Goal: Task Accomplishment & Management: Manage account settings

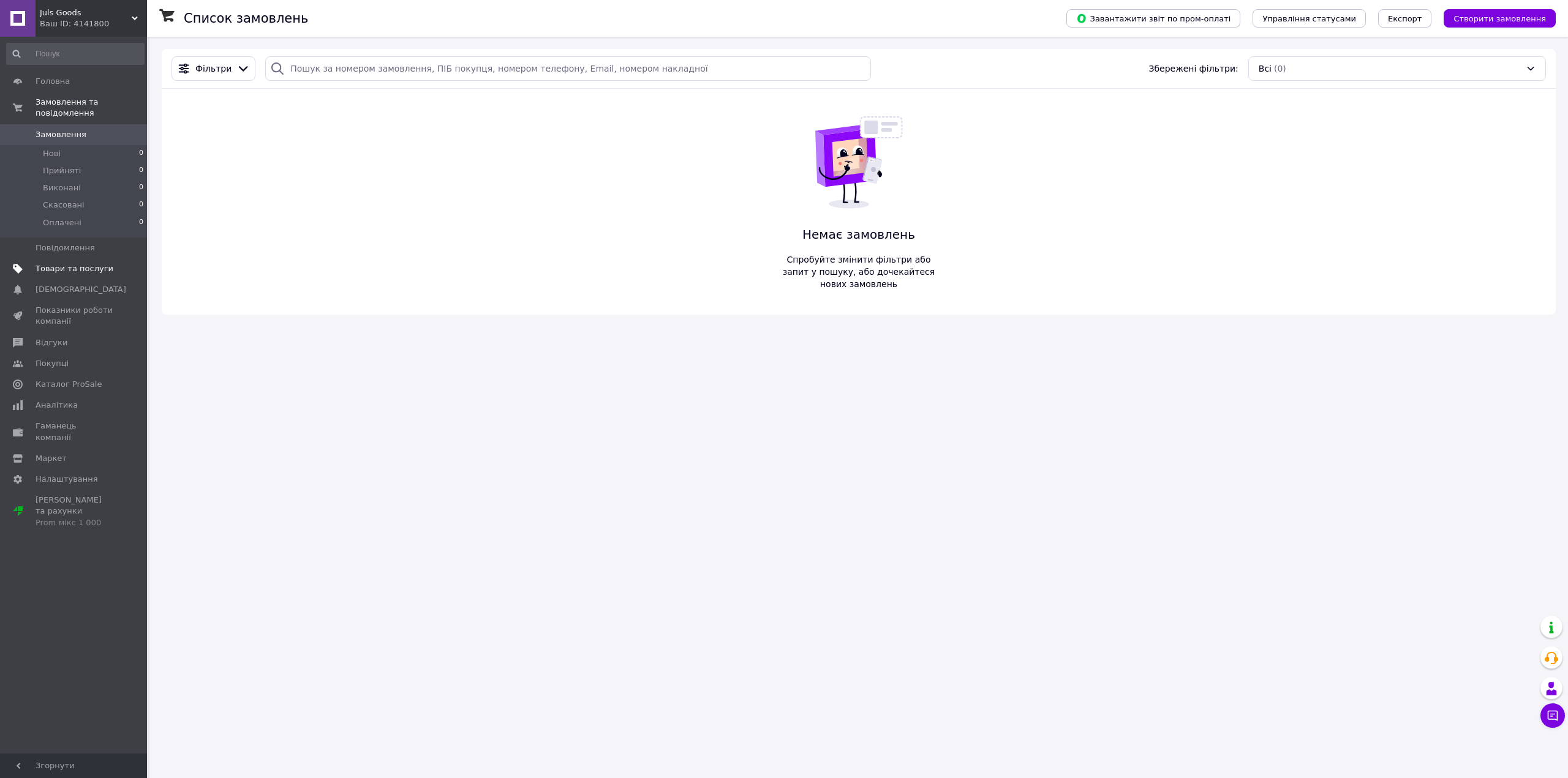
click at [53, 263] on span "Товари та послуги" at bounding box center [74, 268] width 78 height 11
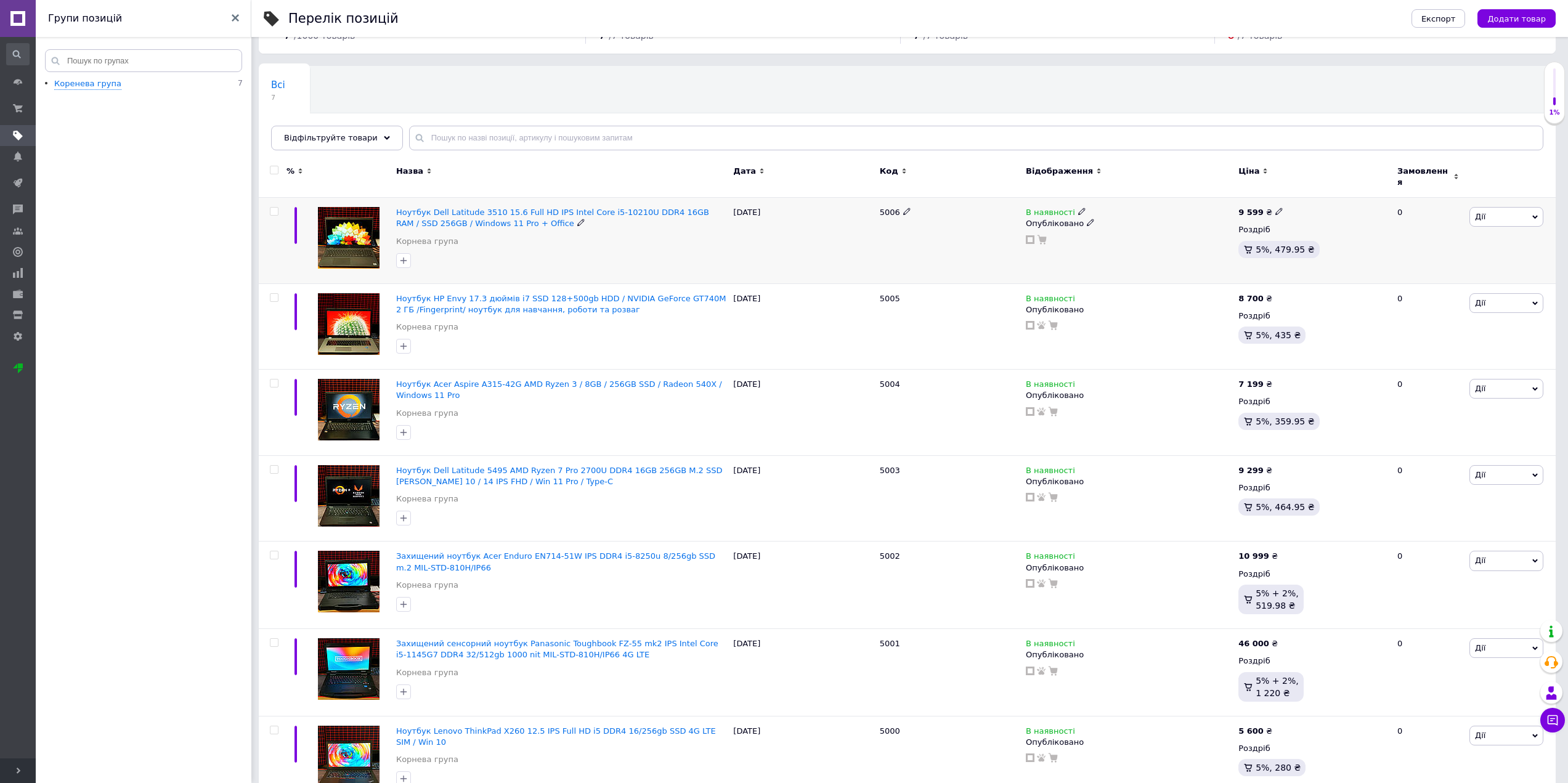
scroll to position [66, 0]
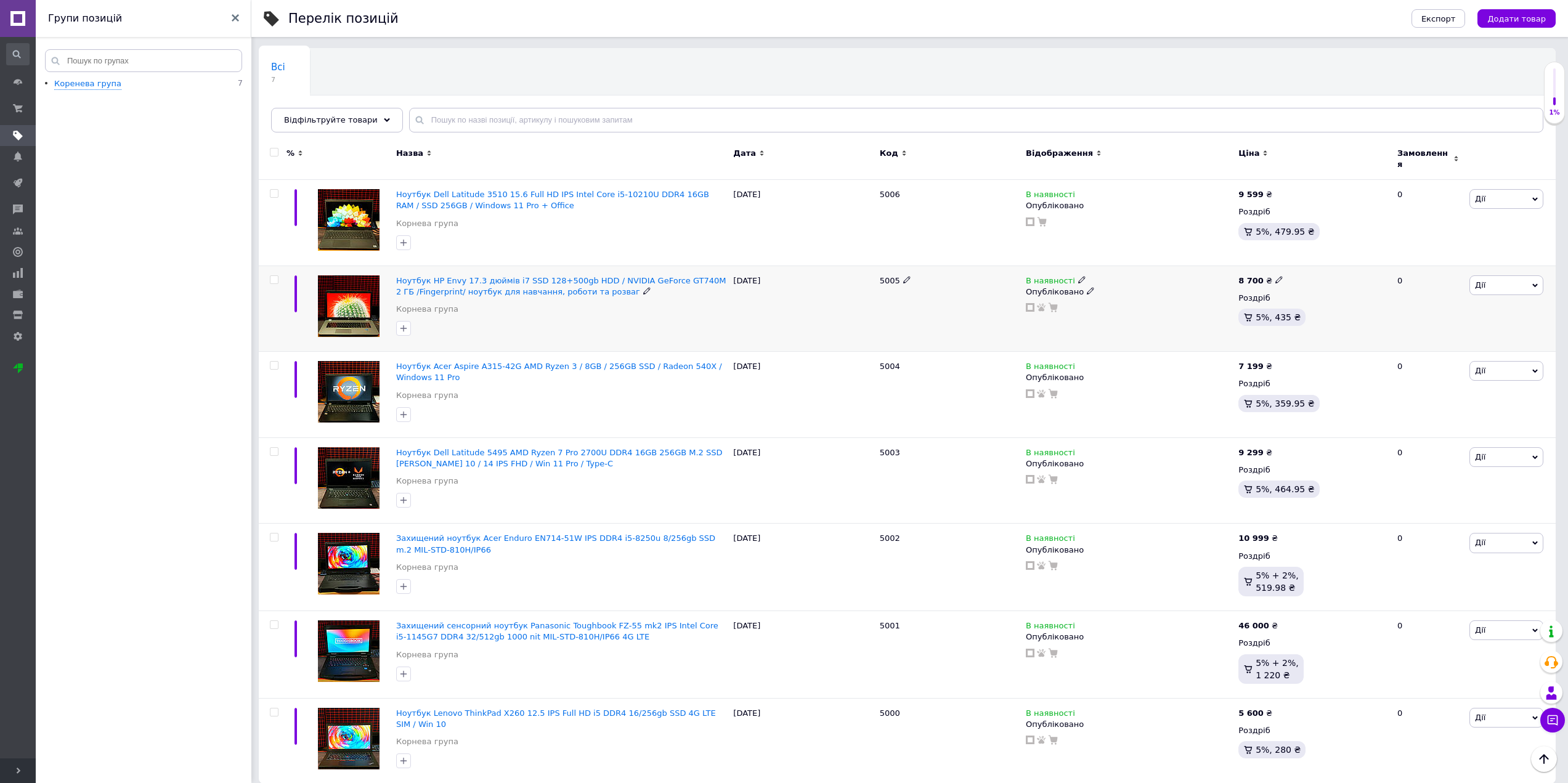
click at [357, 302] on img at bounding box center [349, 307] width 62 height 62
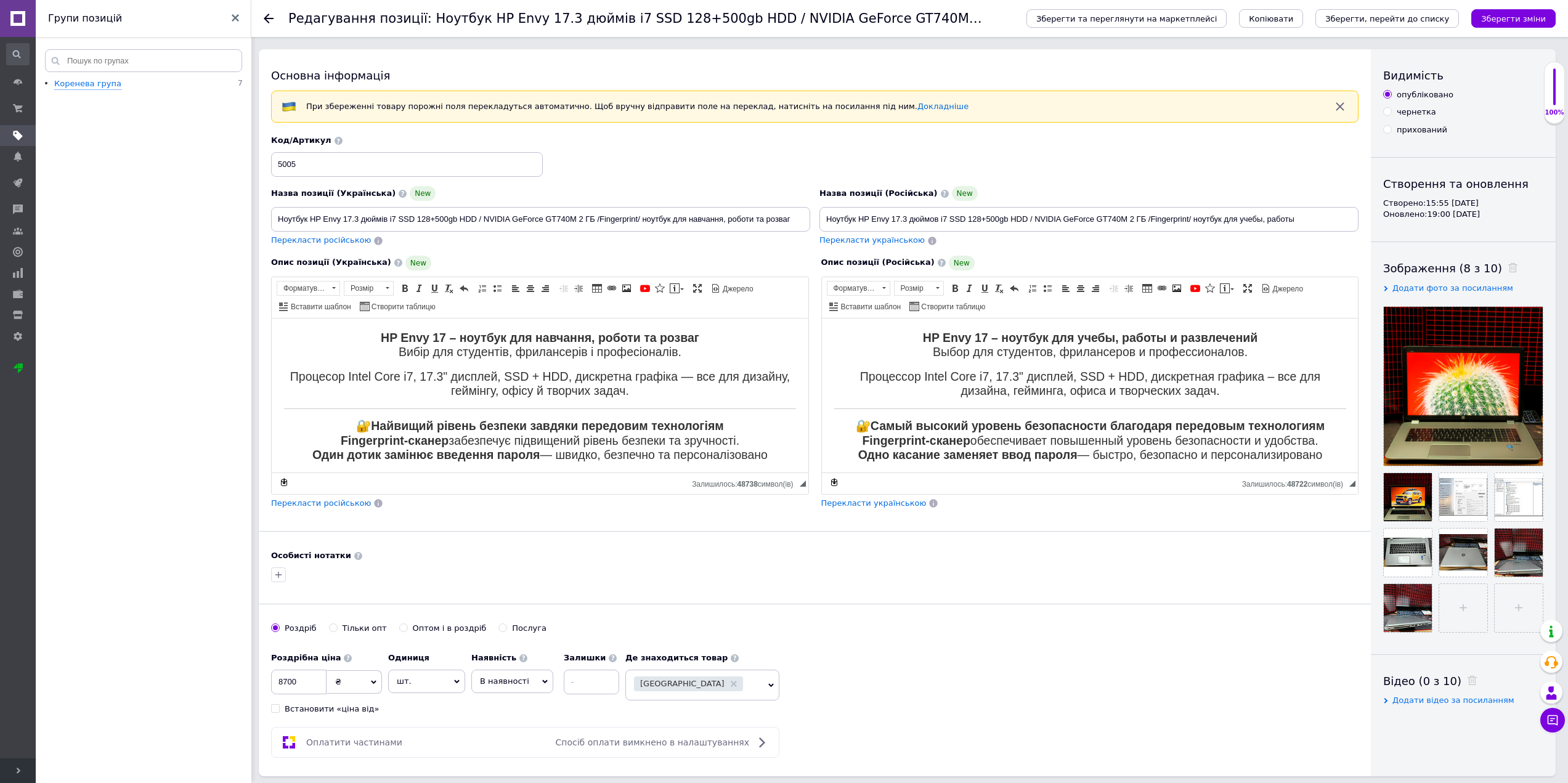
click at [560, 395] on h2 "Процесор Intel Core i7, 17.3" дисплей, SSD + HDD, дискретна графіка — все для д…" at bounding box center [540, 384] width 512 height 29
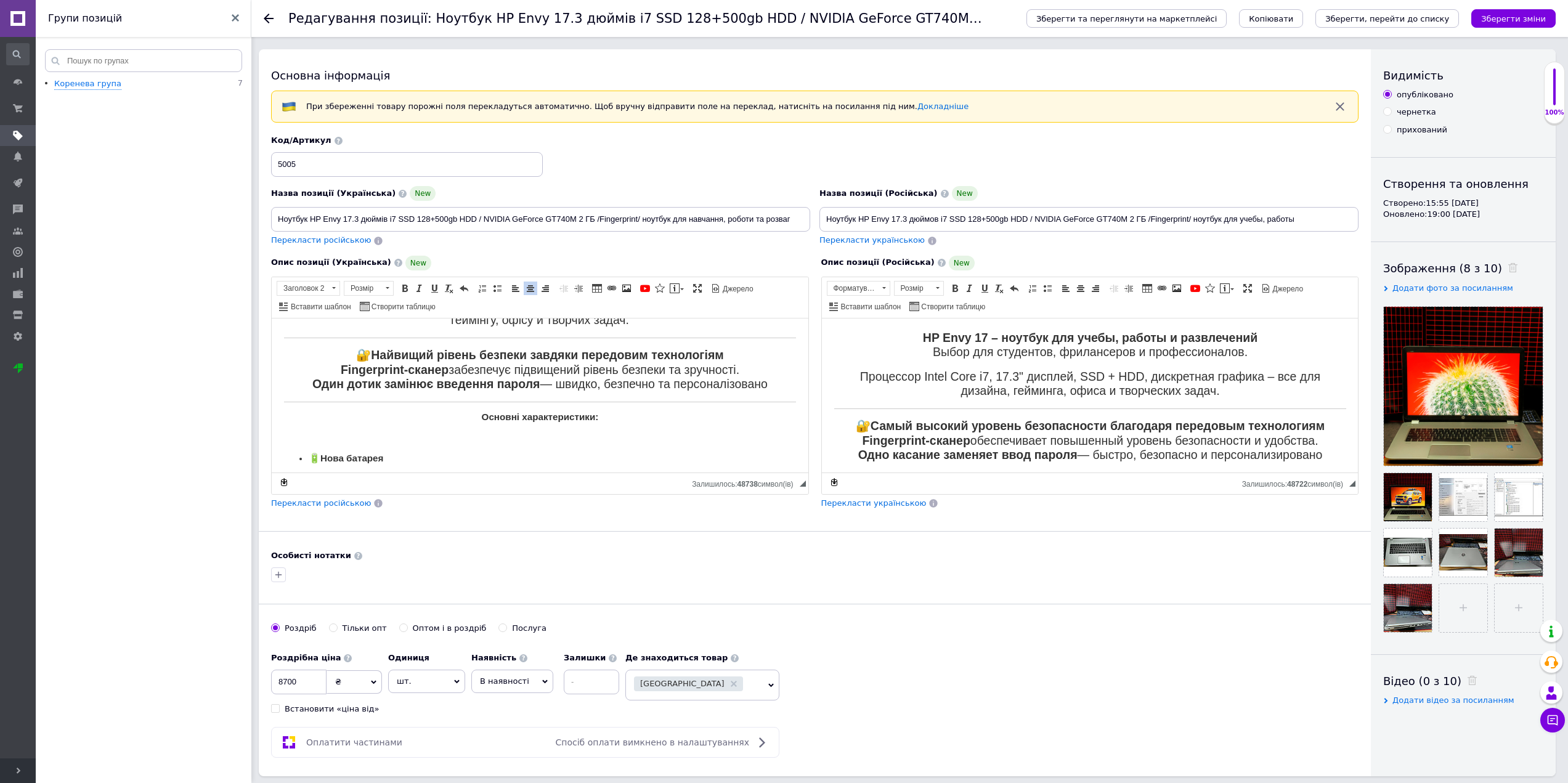
scroll to position [350, 0]
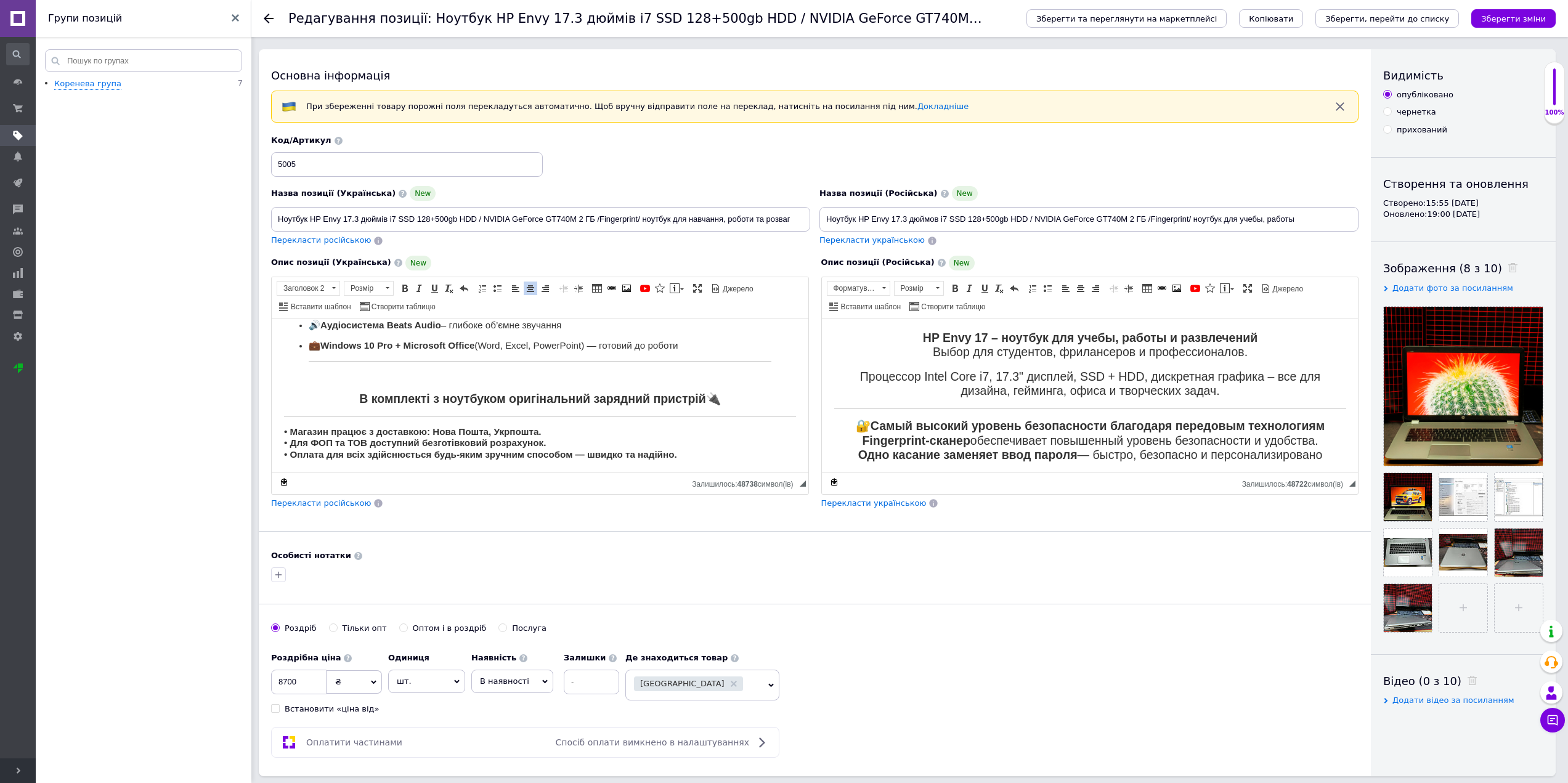
click at [392, 368] on li "💼 Windows 10 Pro + Microsoft Office (Word, Excel, PowerPoint) — готовий до робо…" at bounding box center [540, 360] width 463 height 42
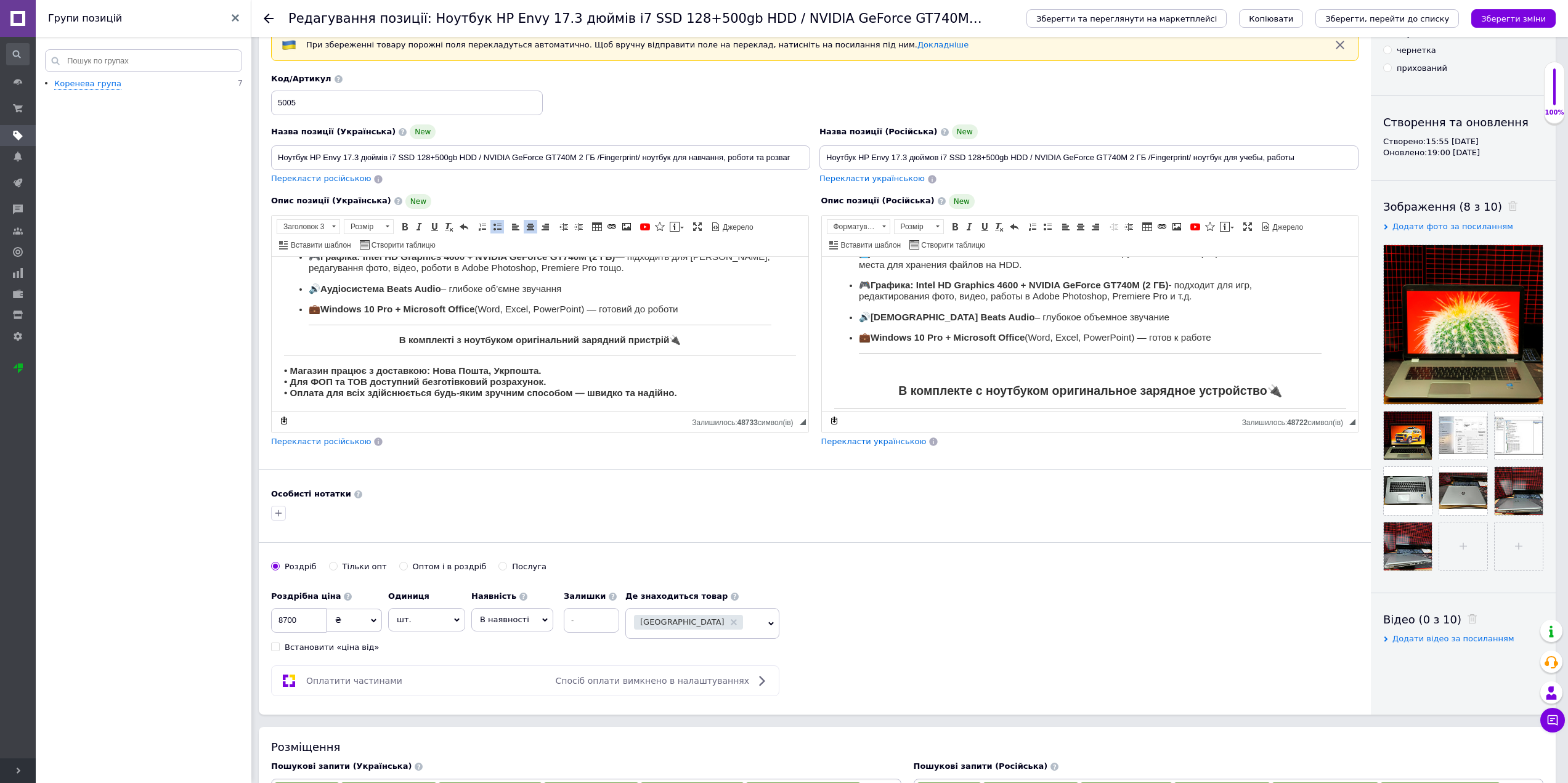
scroll to position [288, 0]
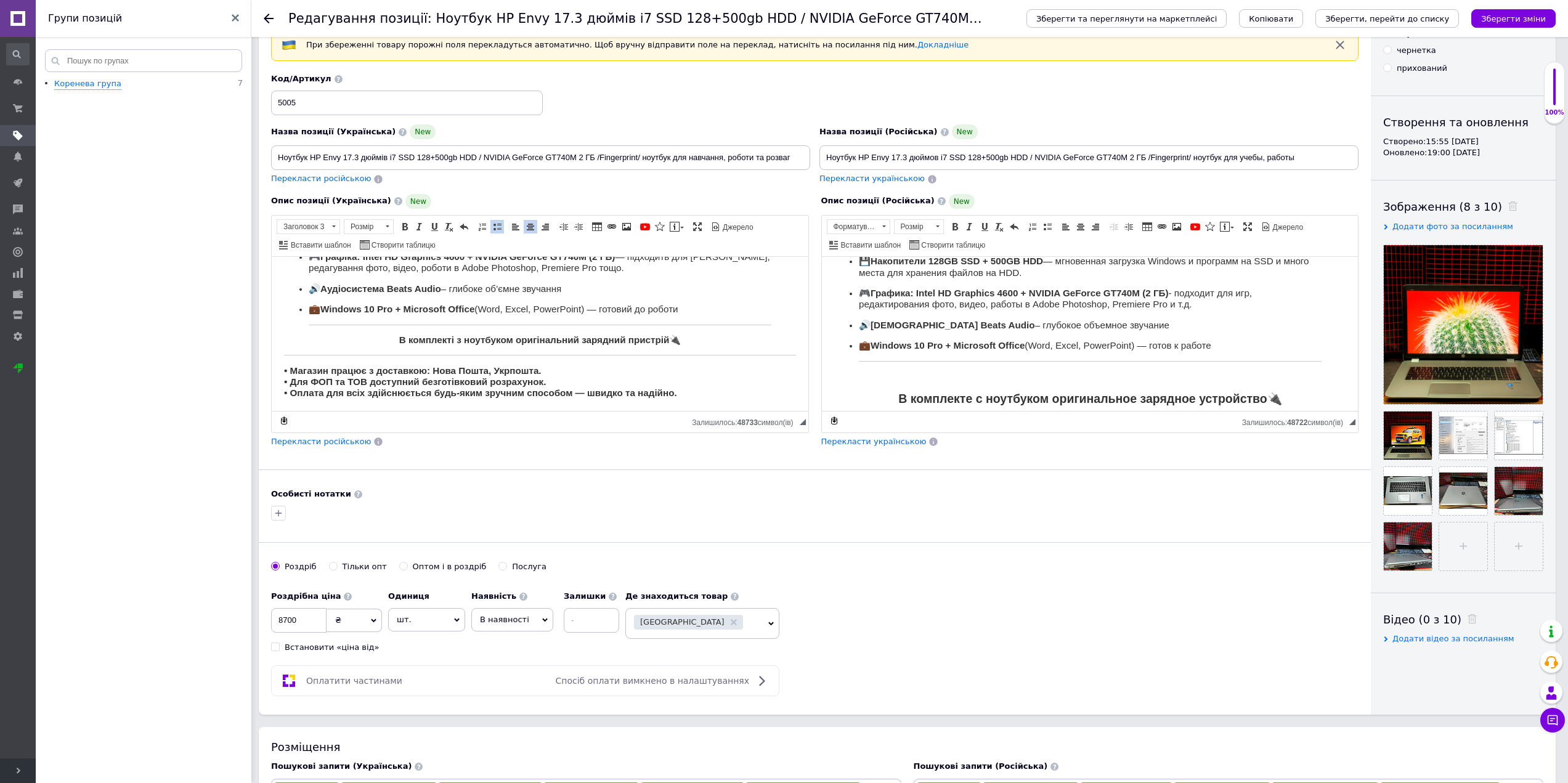
click at [951, 347] on strong "Windows 10 Pro + Microsoft Office" at bounding box center [947, 344] width 154 height 10
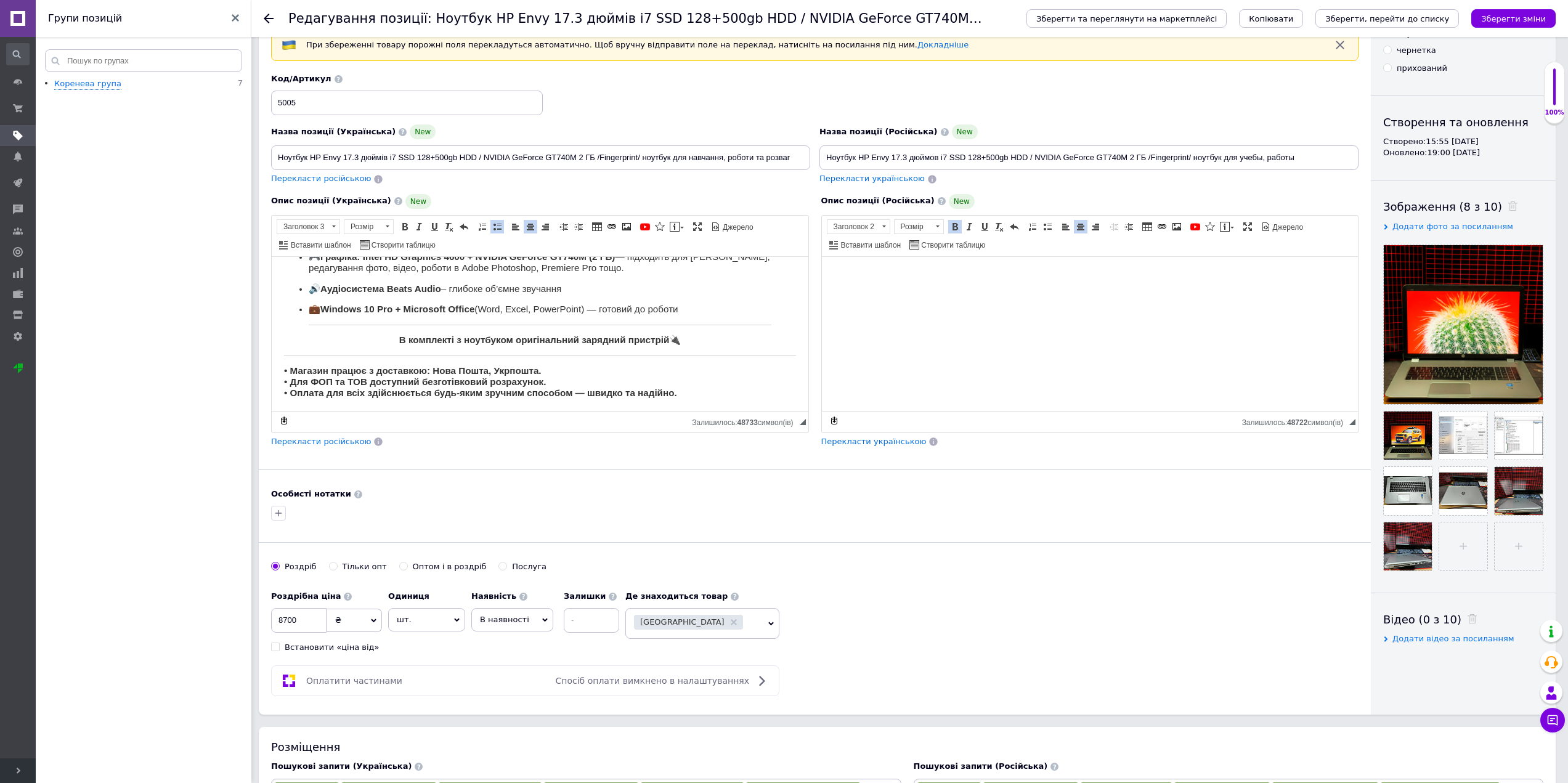
scroll to position [0, 0]
click at [601, 387] on strong "• Магазин працює з доставкою: Нова Пошта, Укрпошта. • Для ФОП та ТОВ доступний …" at bounding box center [481, 382] width 393 height 33
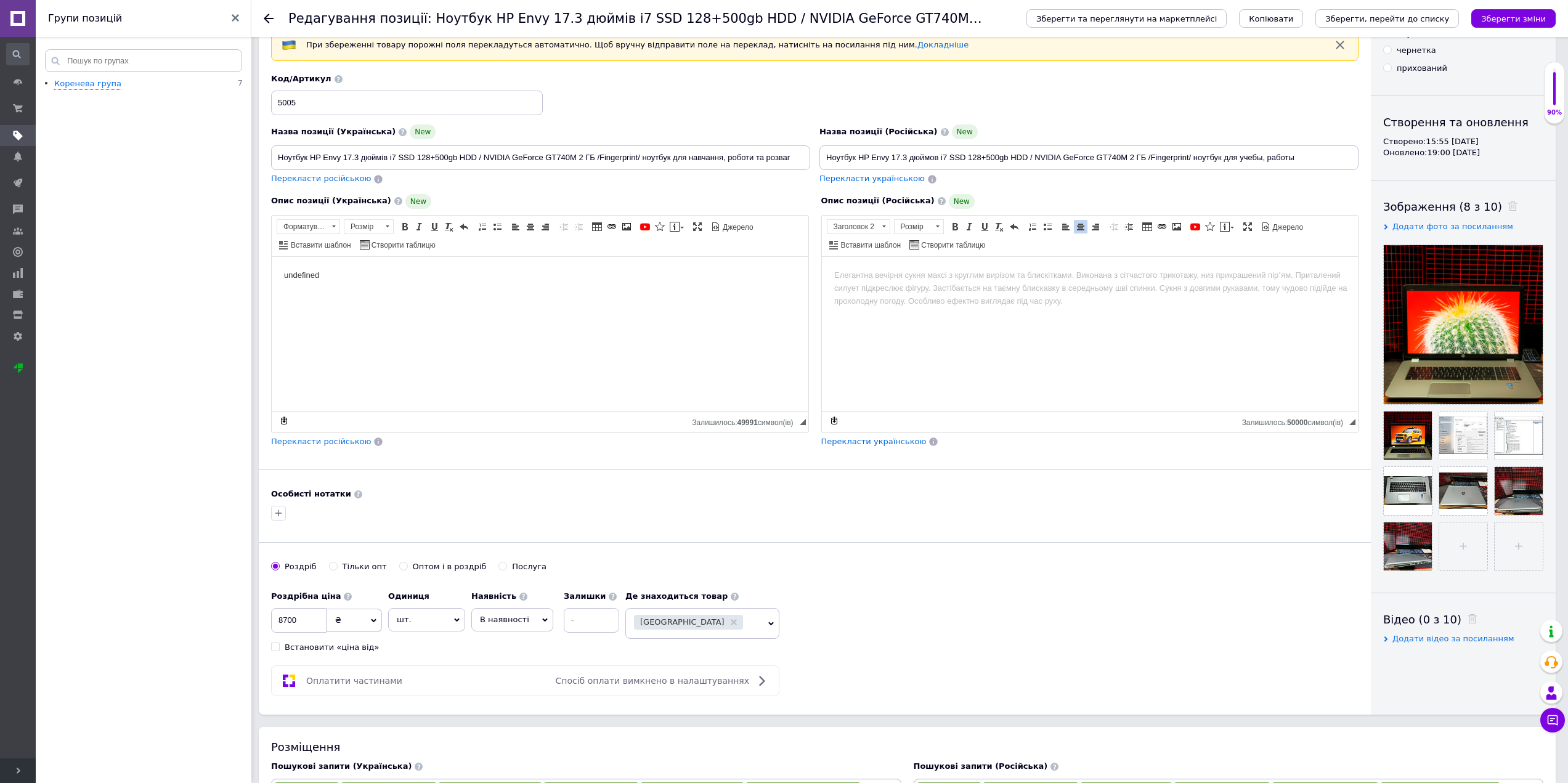
click at [21, 15] on link at bounding box center [18, 19] width 36 height 37
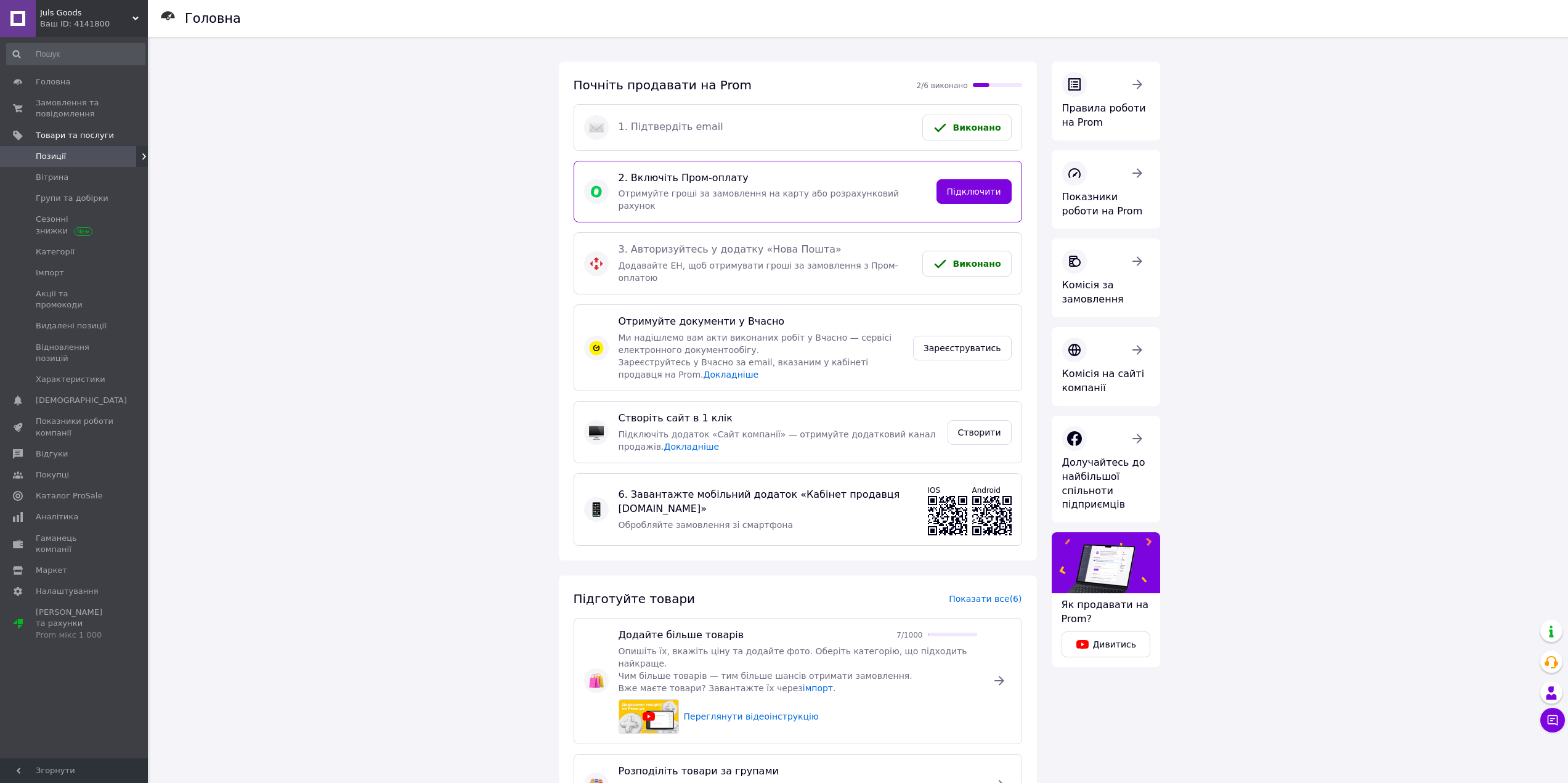
click at [60, 157] on span "Позиції" at bounding box center [51, 157] width 30 height 11
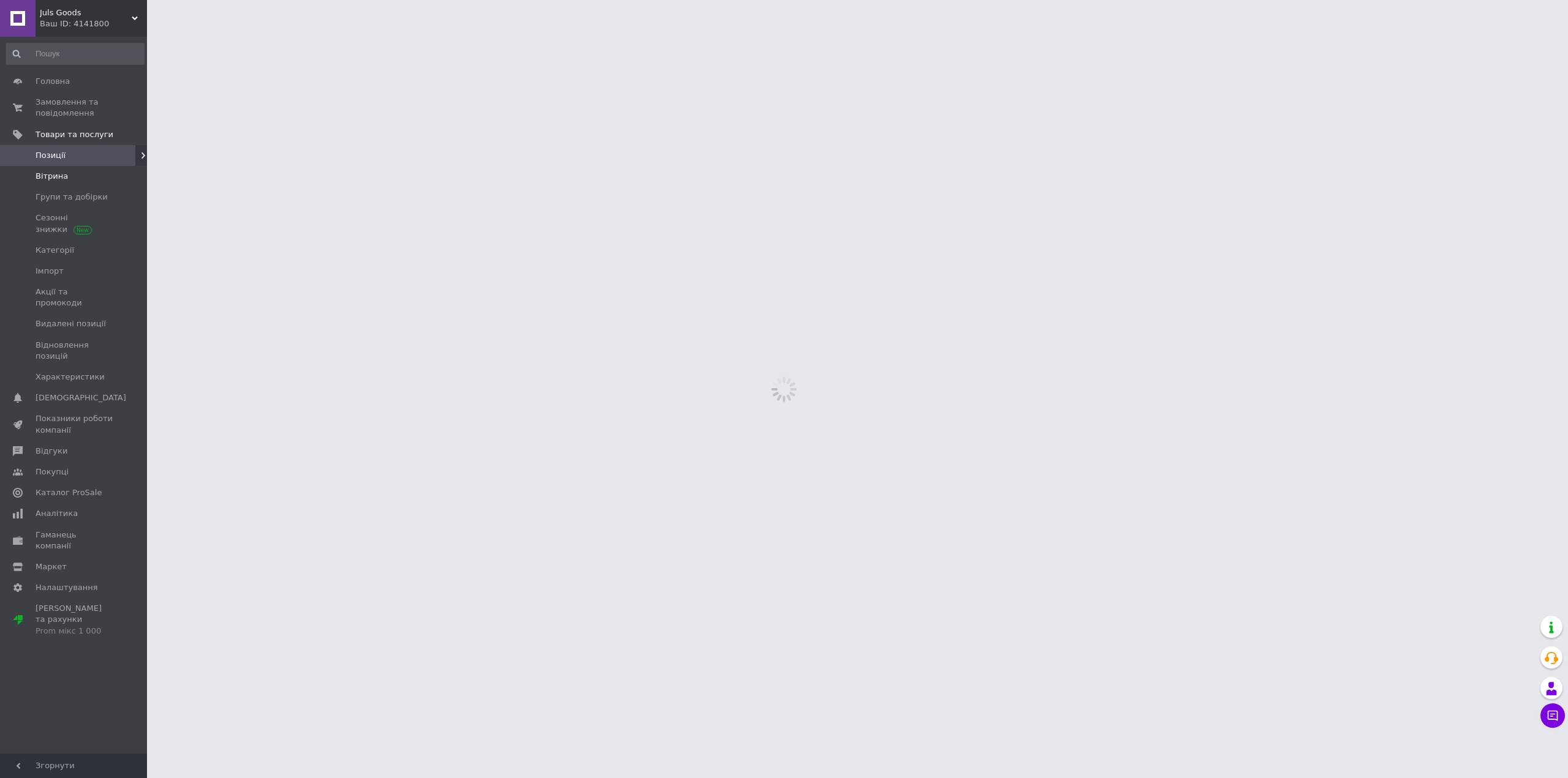
click at [53, 180] on span "Вітрина" at bounding box center [52, 176] width 33 height 11
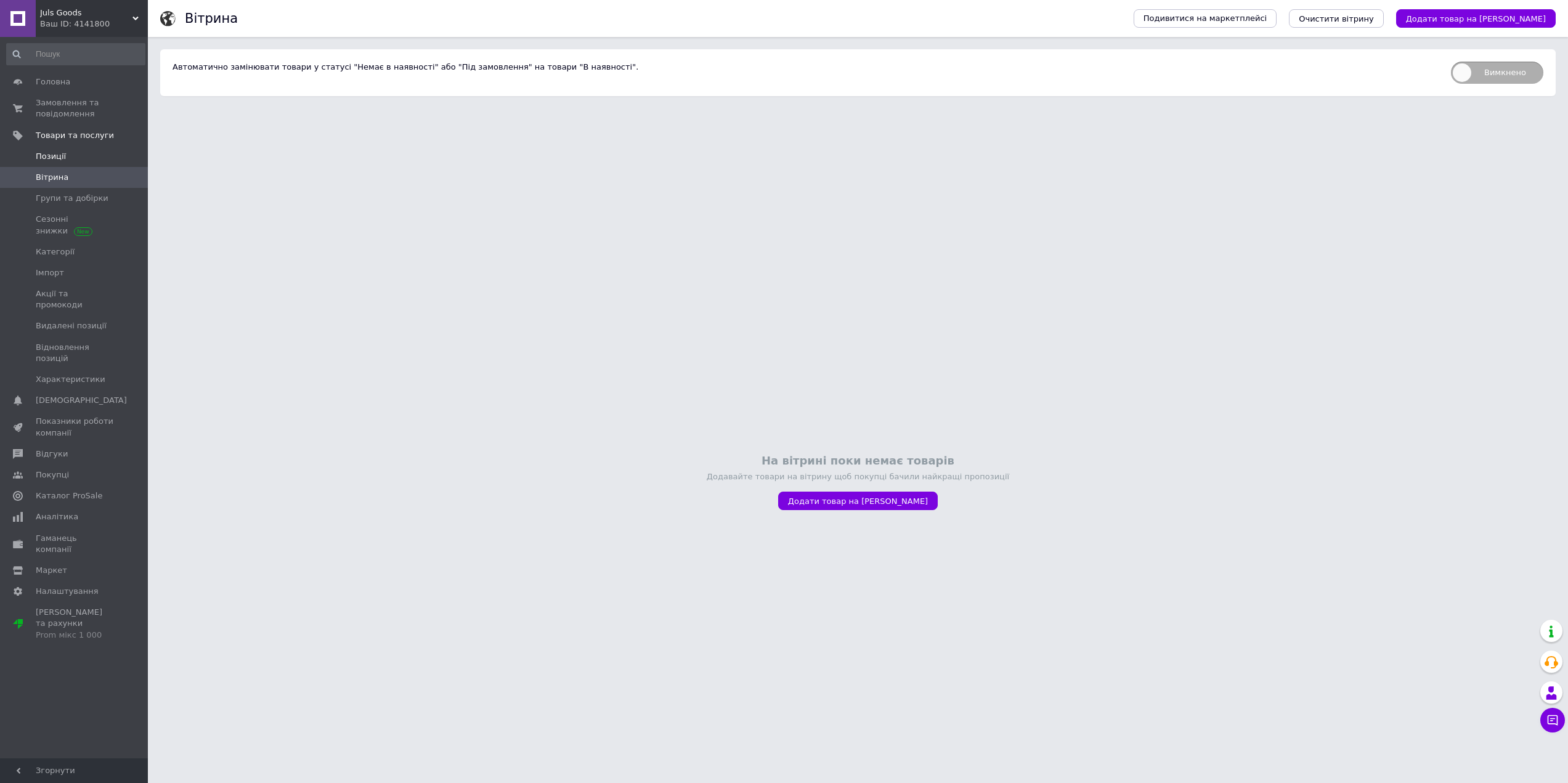
click at [77, 153] on span "Позиції" at bounding box center [75, 157] width 78 height 11
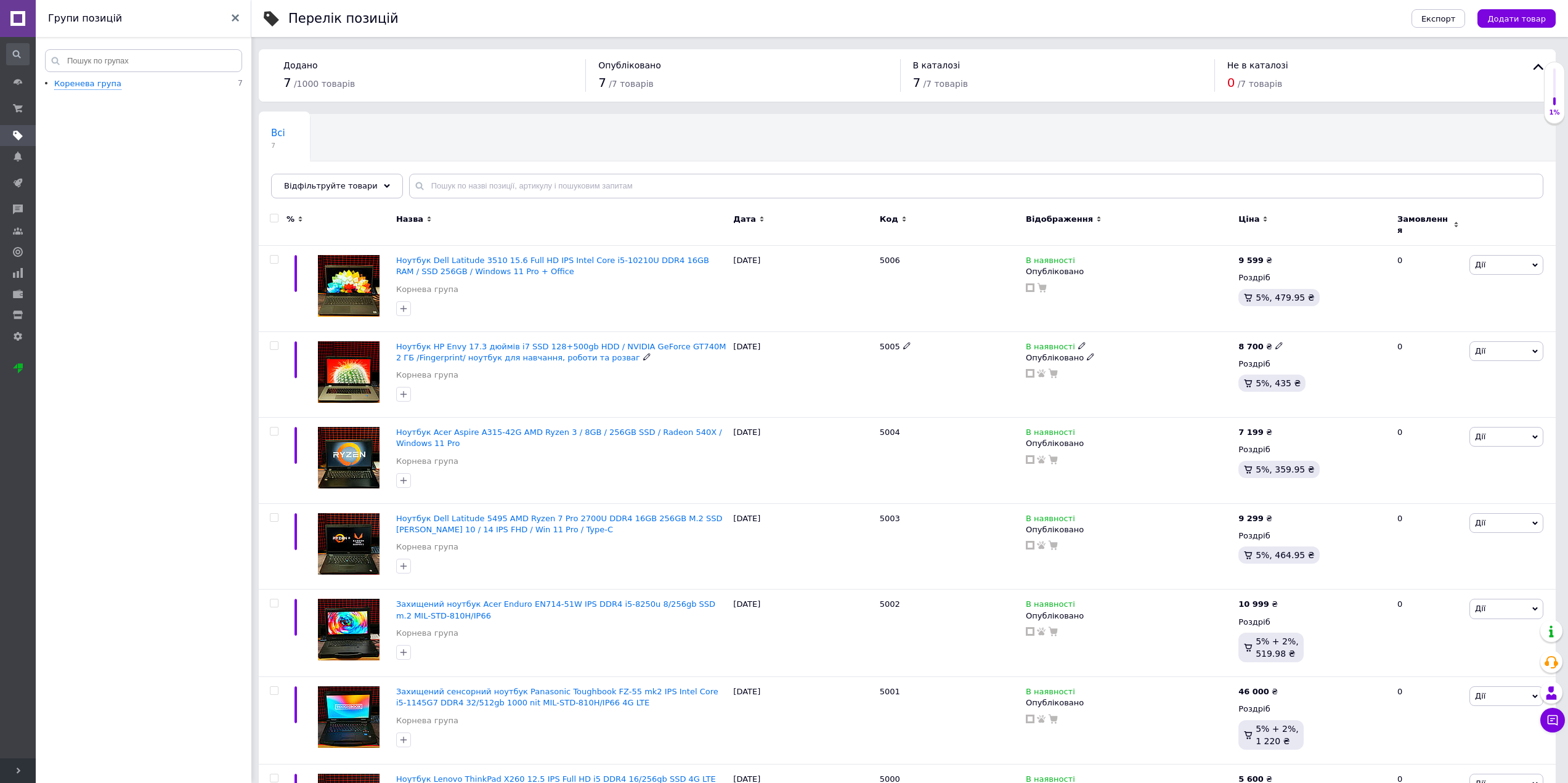
click at [429, 349] on span "Ноутбук HP Envy 17.3 дюймів i7 SSD 128+500gb HDD / NVIDIA GeForce GT740M 2 ГБ /…" at bounding box center [561, 352] width 330 height 21
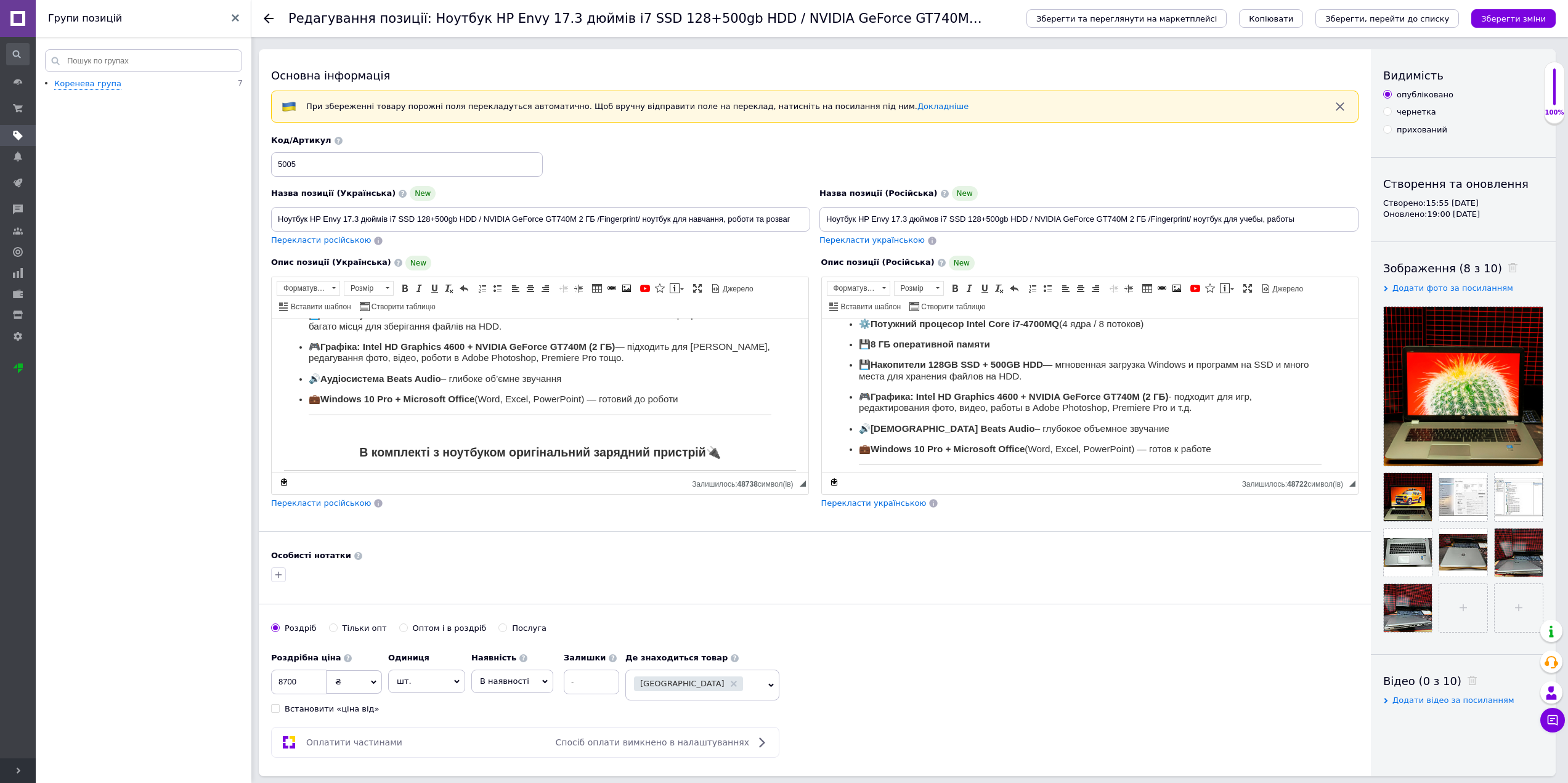
scroll to position [288, 0]
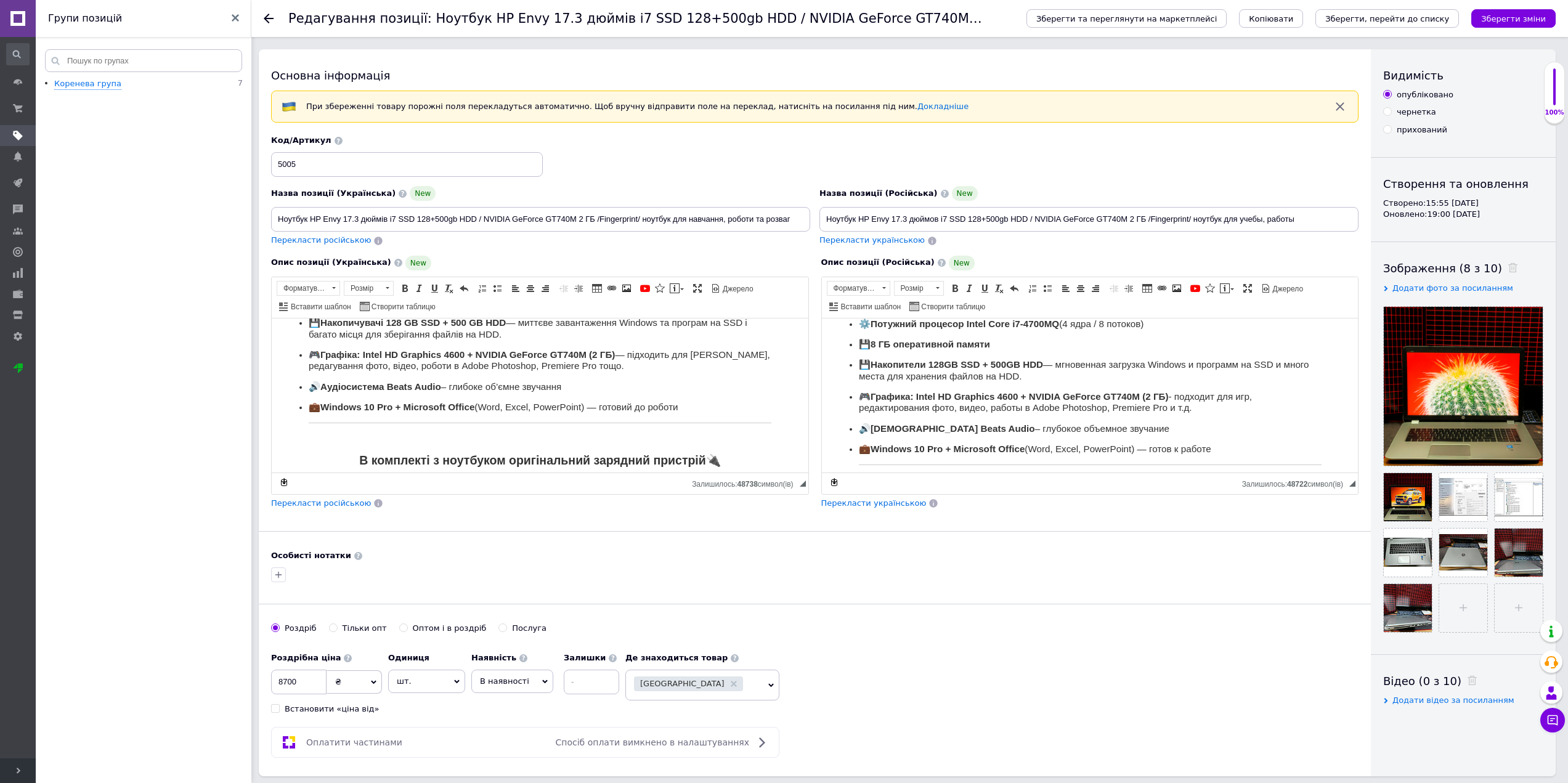
click at [574, 443] on h3 "Редактор, 7A805AF1-7C30-4491-97DA-AE38B09748F3" at bounding box center [540, 437] width 463 height 11
click at [1034, 412] on h3 "🎮 Графика: Intel HD Graphics 4600 + NVIDIA GeForce GT740M (2 ГБ) - подходит для…" at bounding box center [1090, 401] width 463 height 23
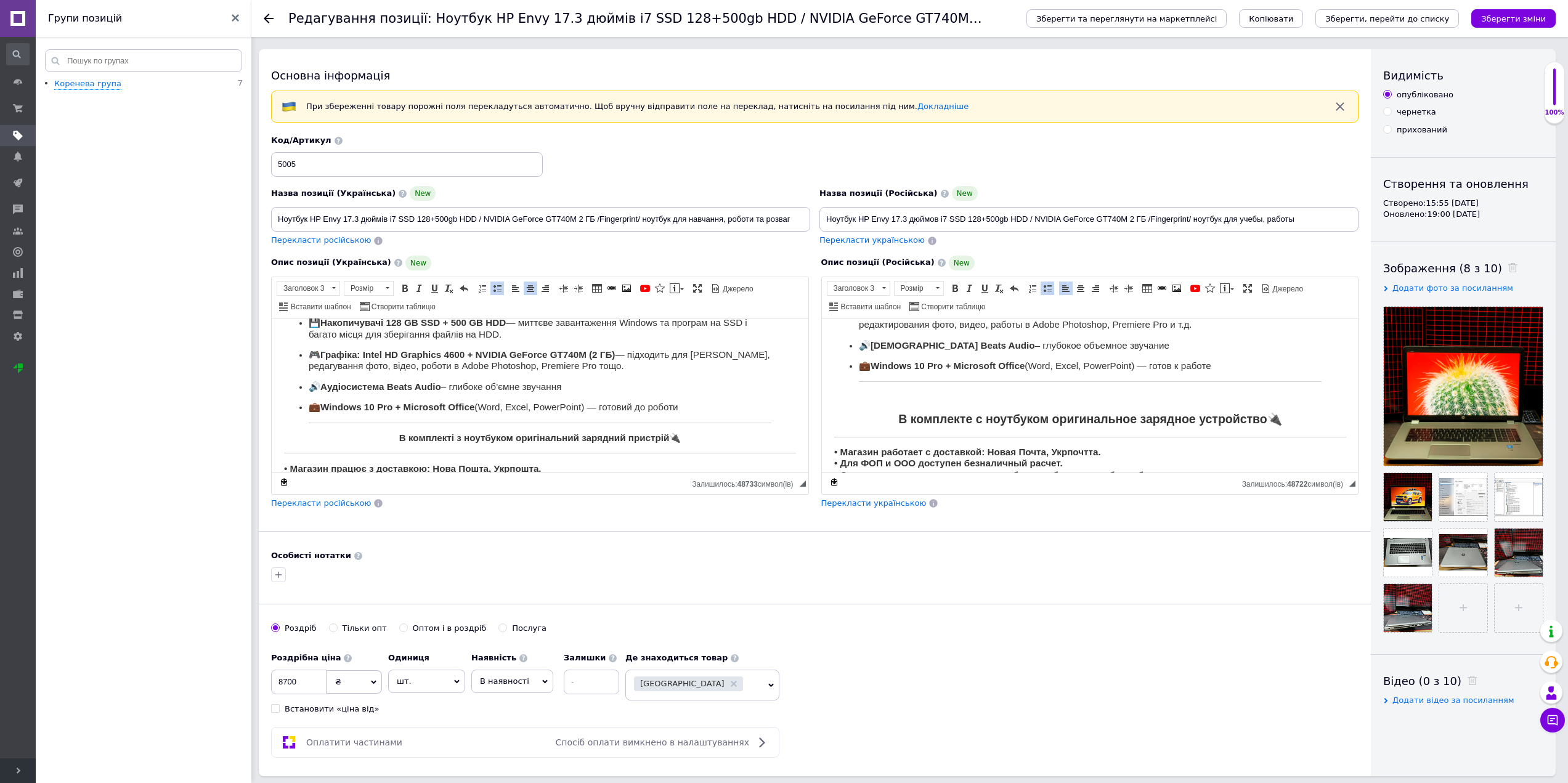
scroll to position [350, 0]
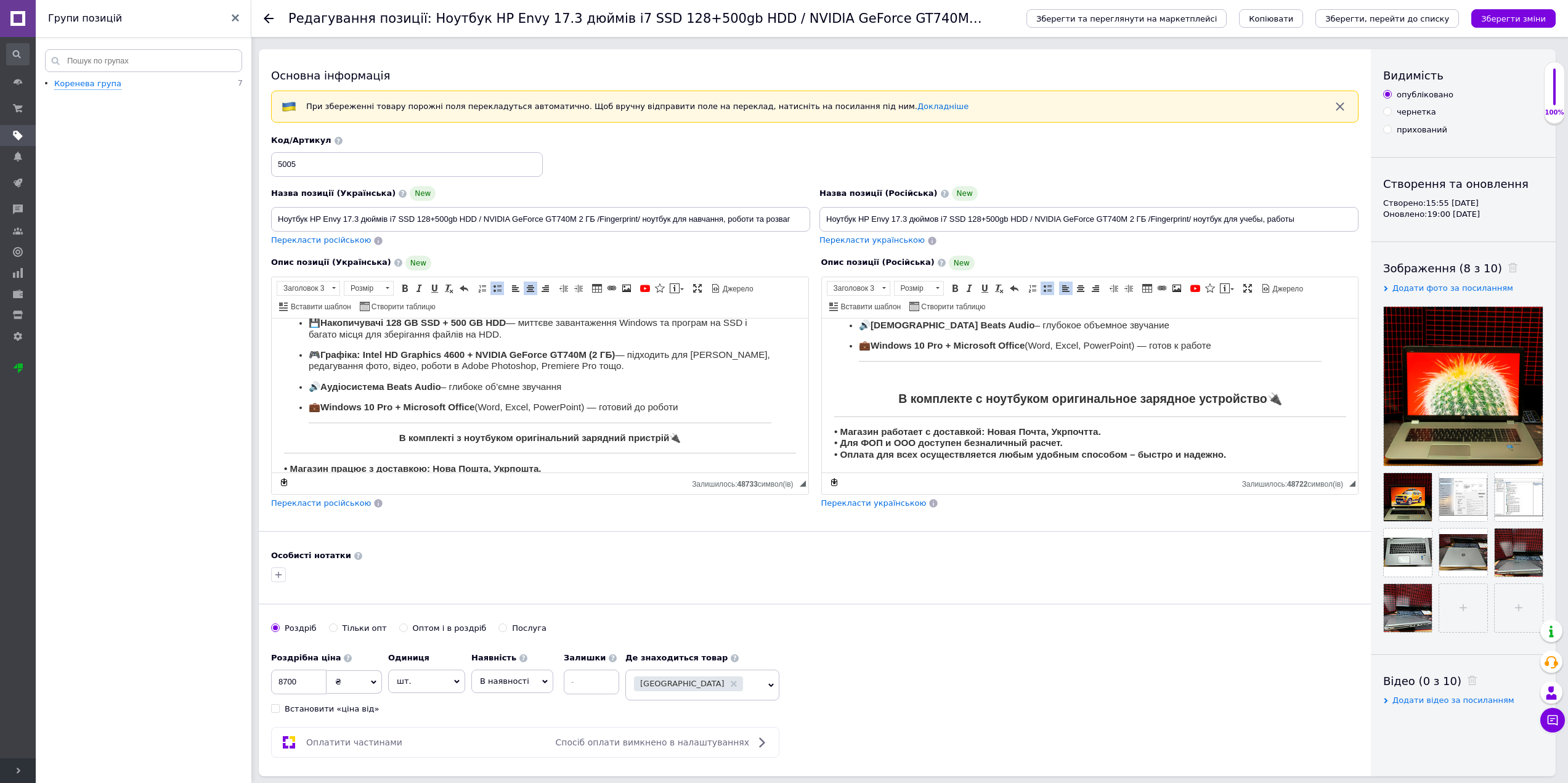
click at [887, 399] on h2 "В комплекте с ноутбуком оригинальное зарядное устройство 🔌" at bounding box center [1090, 398] width 512 height 14
click at [608, 438] on strong "В комплекті з ноутбуком оригінальний зарядний пристрій" at bounding box center [534, 437] width 270 height 10
click at [698, 439] on h3 "В комплекті з ноутбуком оригінальний зарядний пристрій 🔌" at bounding box center [540, 437] width 463 height 11
click at [874, 443] on strong "• Магазин работает с доставкой: Новая Почта, Укрпочтта. • Для ФОП и ООО доступе…" at bounding box center [1030, 443] width 392 height 33
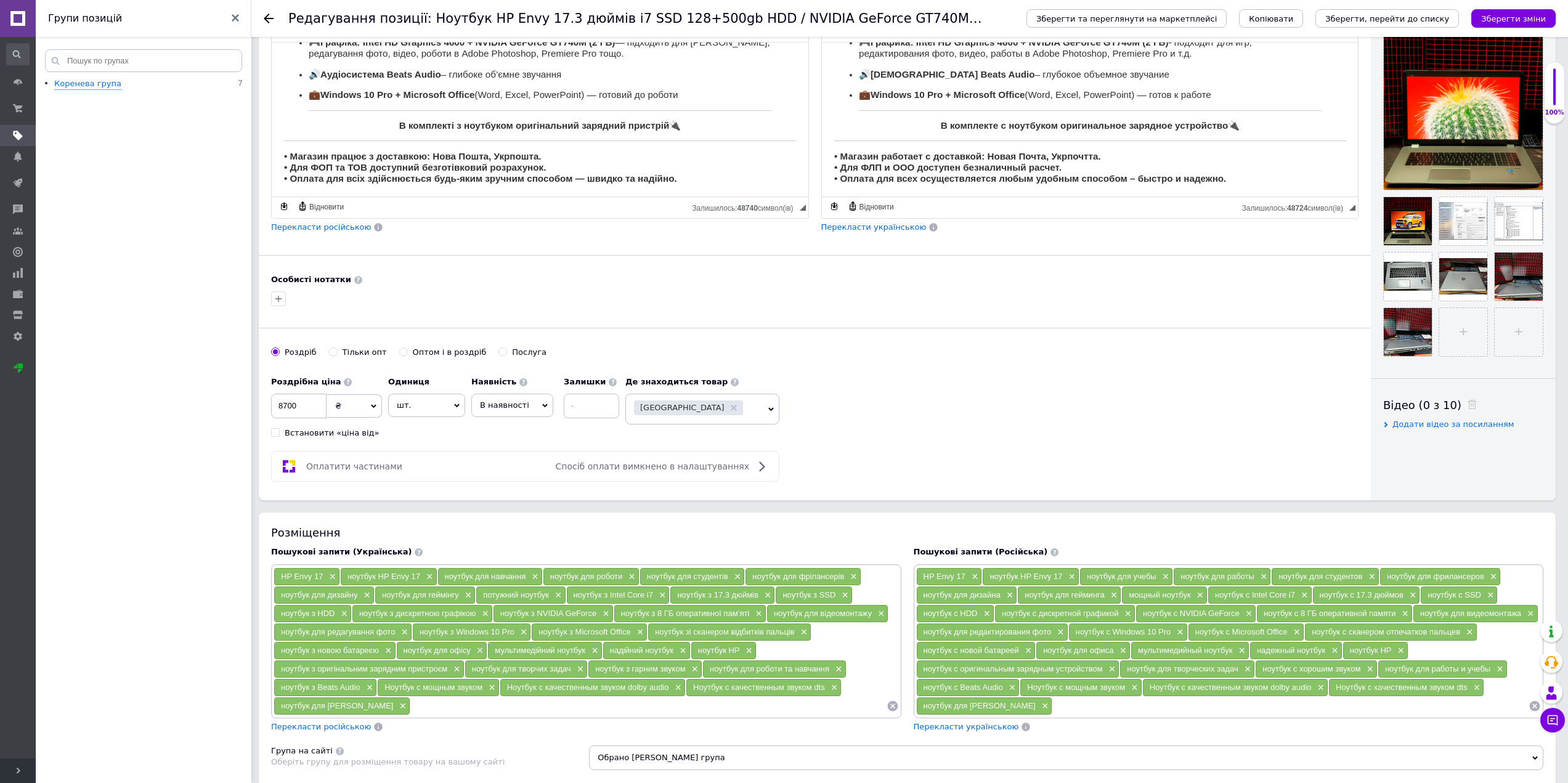
scroll to position [0, 0]
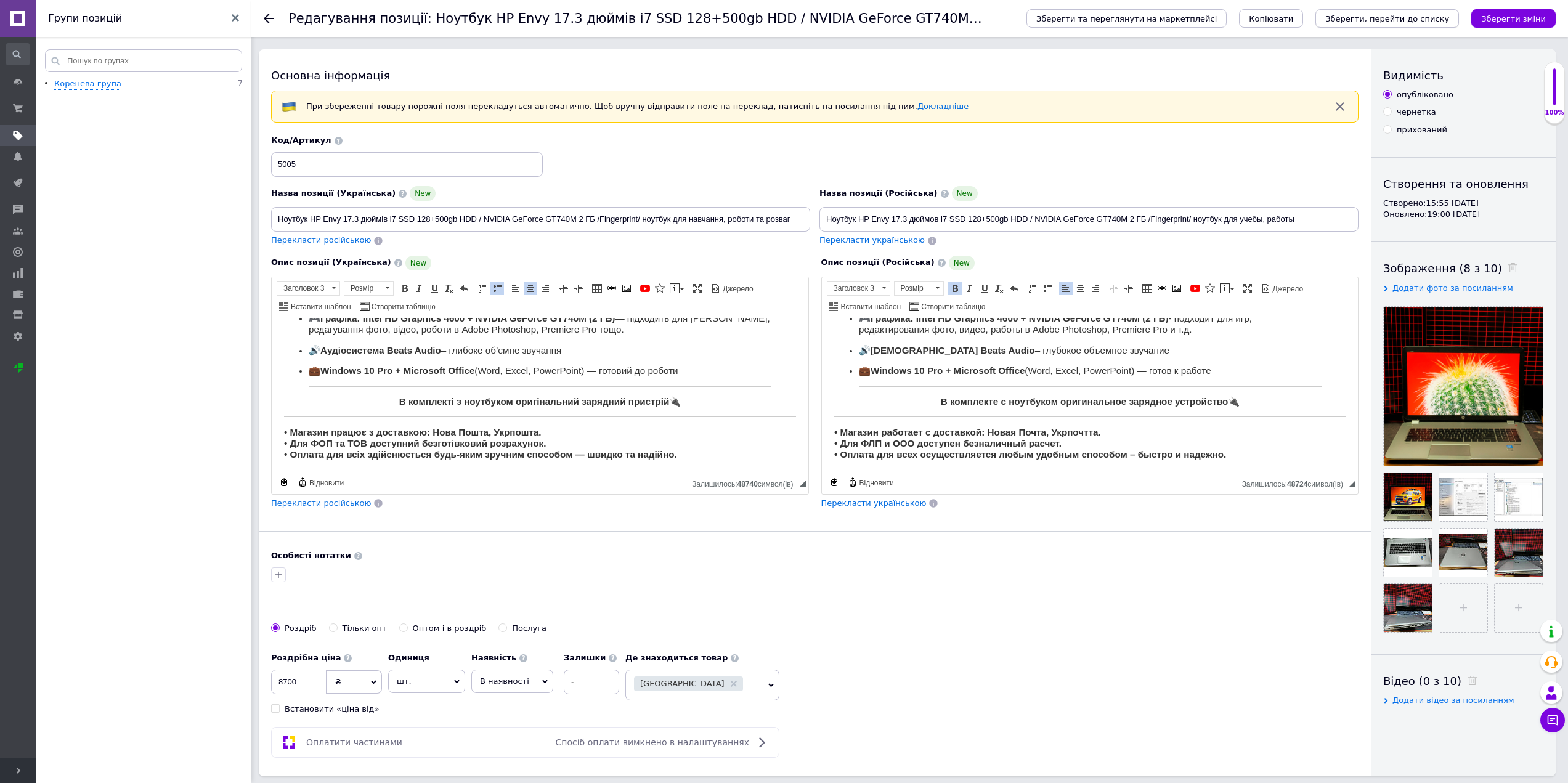
click at [1400, 18] on icon "Зберегти, перейти до списку" at bounding box center [1387, 19] width 124 height 9
